Goal: Information Seeking & Learning: Learn about a topic

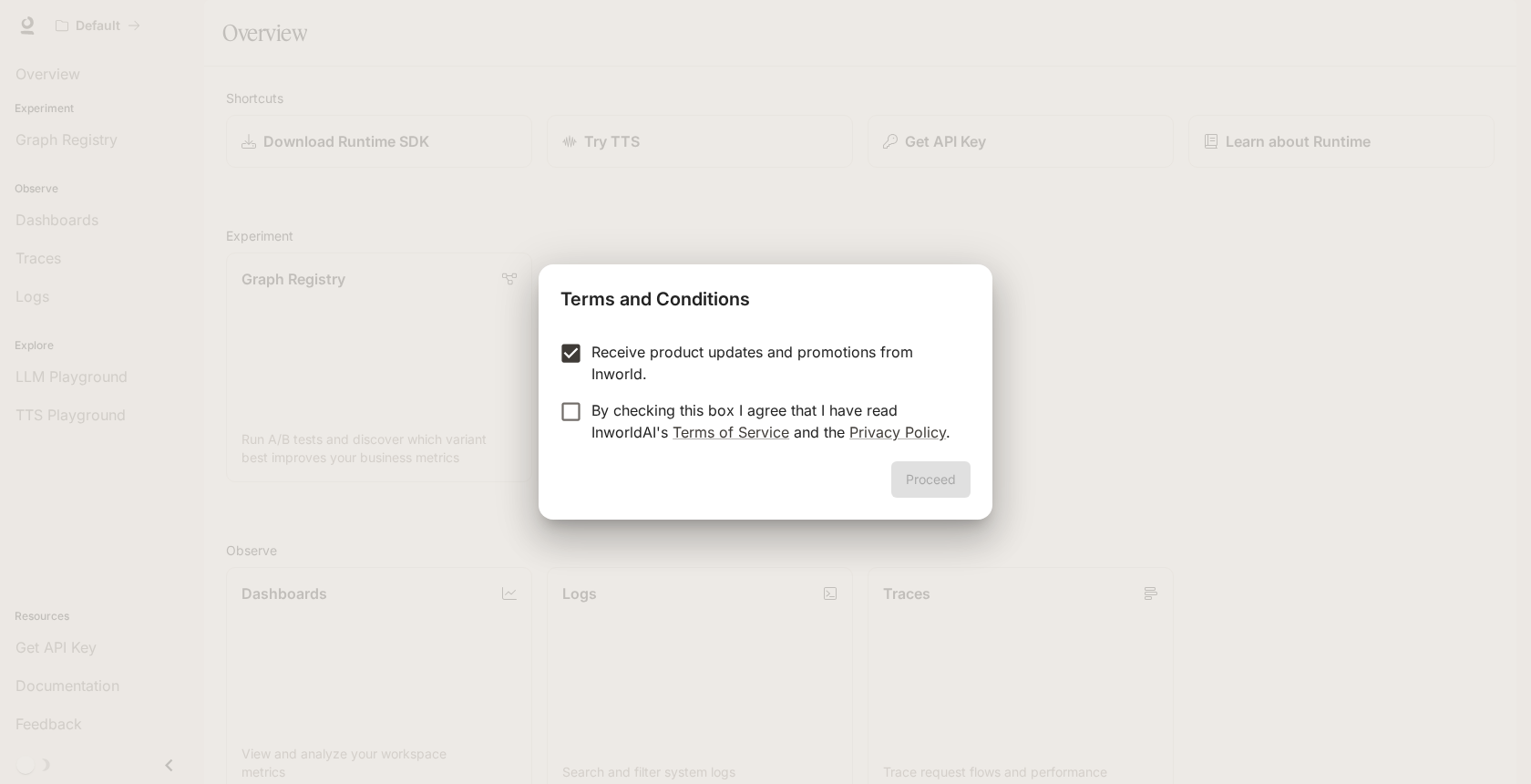
click at [571, 428] on label "By checking this box I agree that I have read InworldAI's Terms of Service and …" at bounding box center [753, 421] width 405 height 44
click at [946, 485] on button "Proceed" at bounding box center [931, 478] width 79 height 36
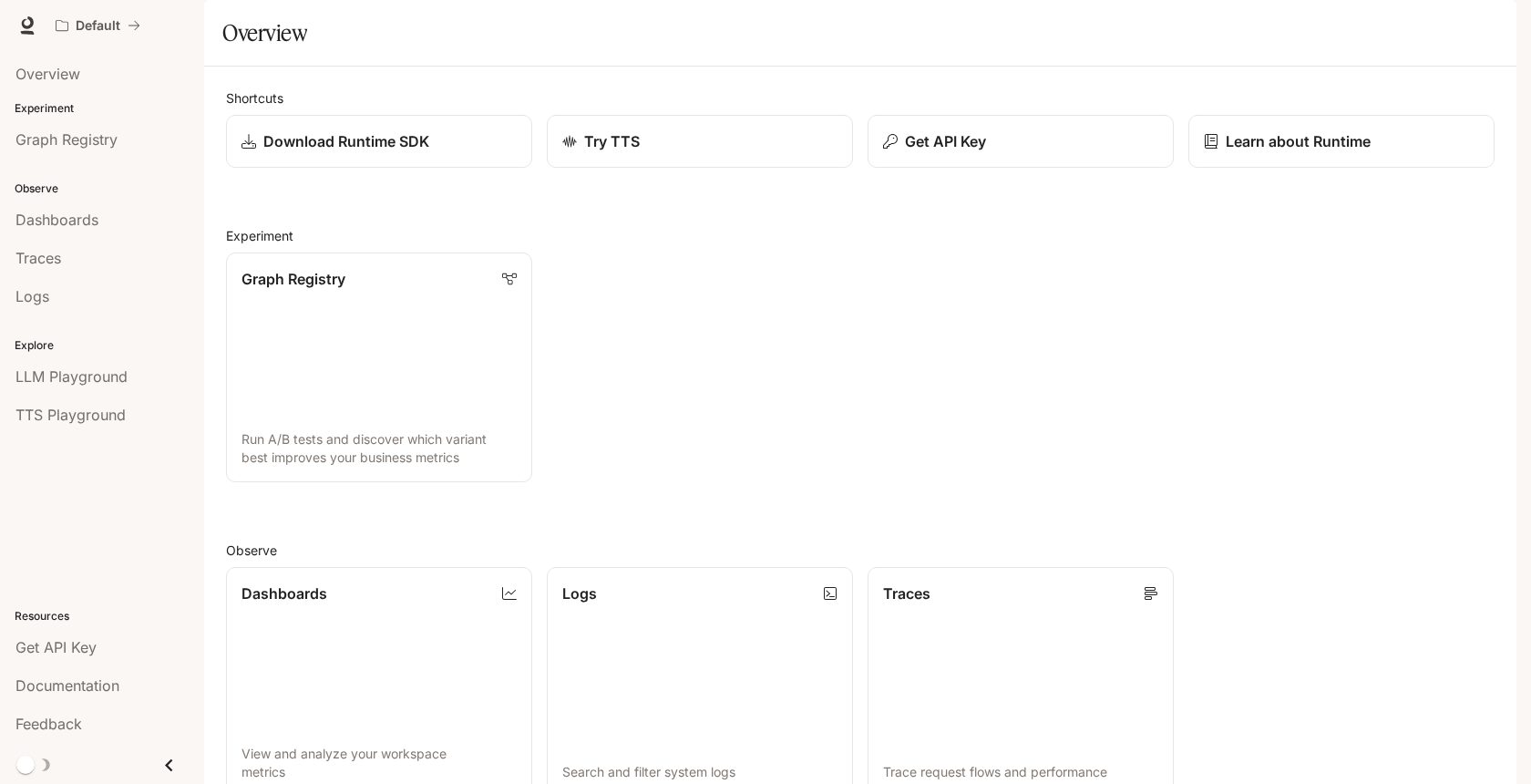
click at [30, 22] on icon at bounding box center [27, 25] width 19 height 19
click at [344, 396] on link "Graph Registry Run A/B tests and discover which variant best improves your busi…" at bounding box center [379, 368] width 309 height 232
click at [387, 676] on link "Dashboards View and analyze your workspace metrics" at bounding box center [379, 682] width 309 height 232
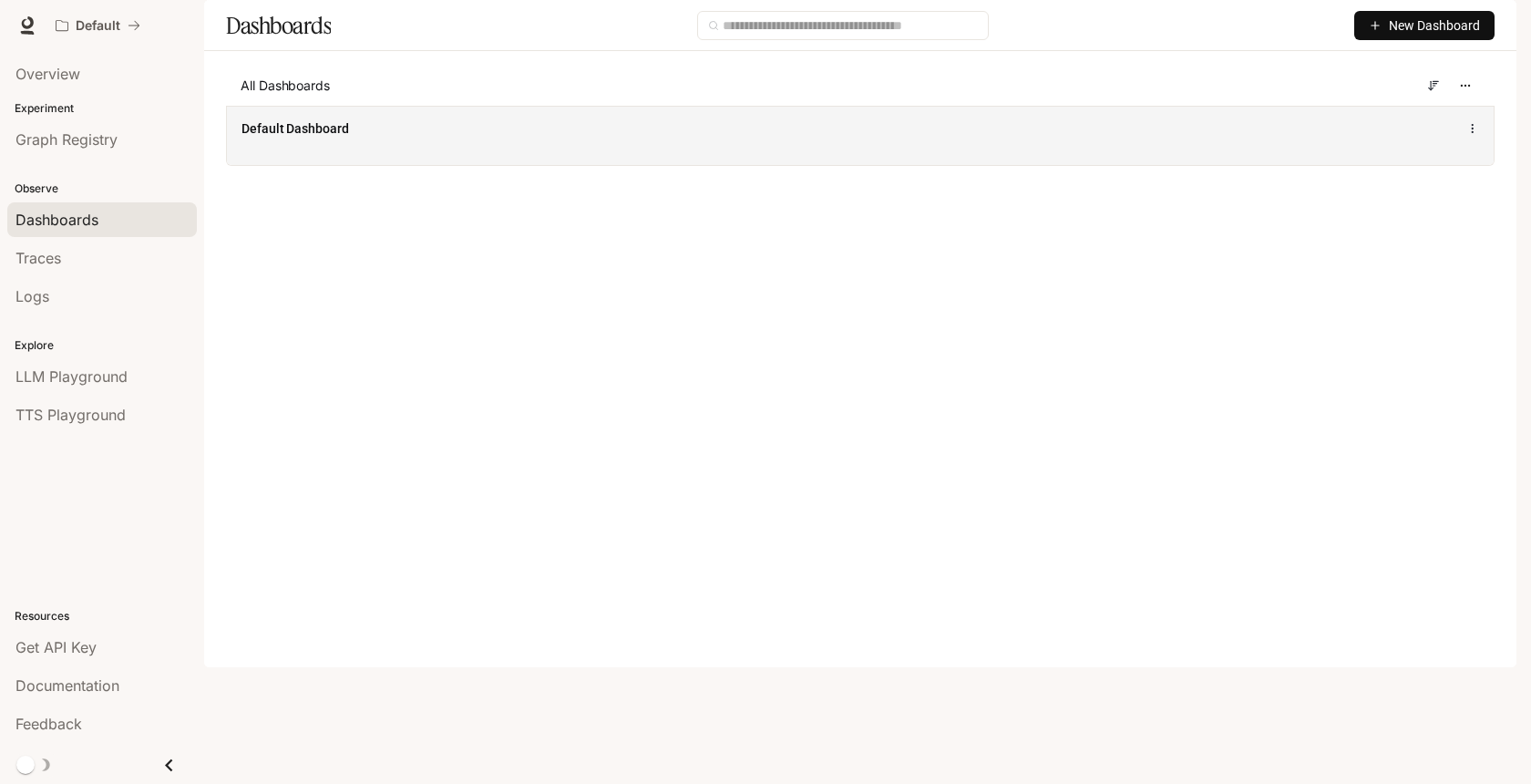
click at [1071, 165] on div "Default Dashboard" at bounding box center [860, 135] width 1267 height 60
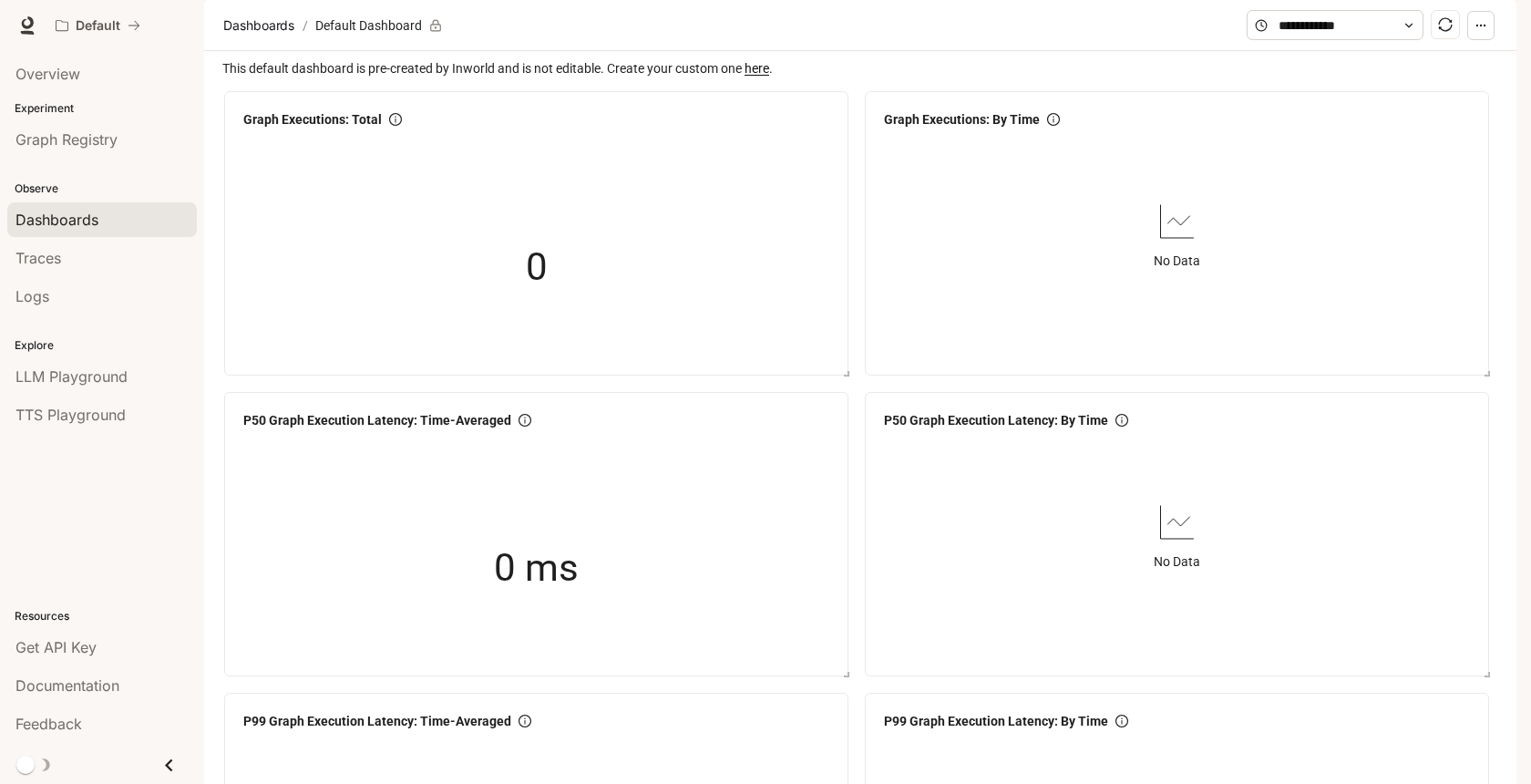
scroll to position [70, 0]
